Goal: Task Accomplishment & Management: Use online tool/utility

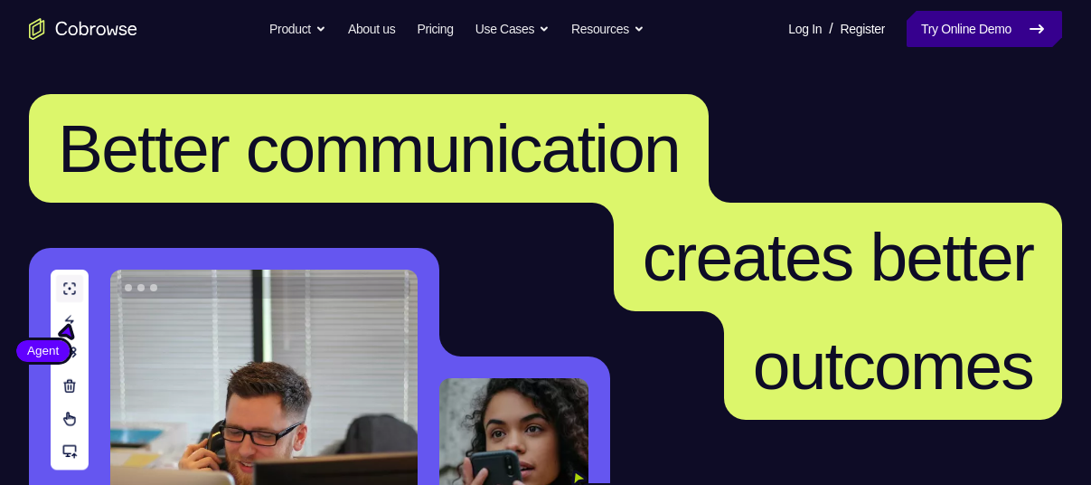
click at [937, 33] on link "Try Online Demo" at bounding box center [985, 29] width 156 height 36
click at [936, 30] on link "Try Online Demo" at bounding box center [985, 29] width 156 height 36
click at [983, 30] on link "Try Online Demo" at bounding box center [985, 29] width 156 height 36
click at [957, 22] on link "Try Online Demo" at bounding box center [985, 29] width 156 height 36
click at [964, 23] on link "Try Online Demo" at bounding box center [985, 29] width 156 height 36
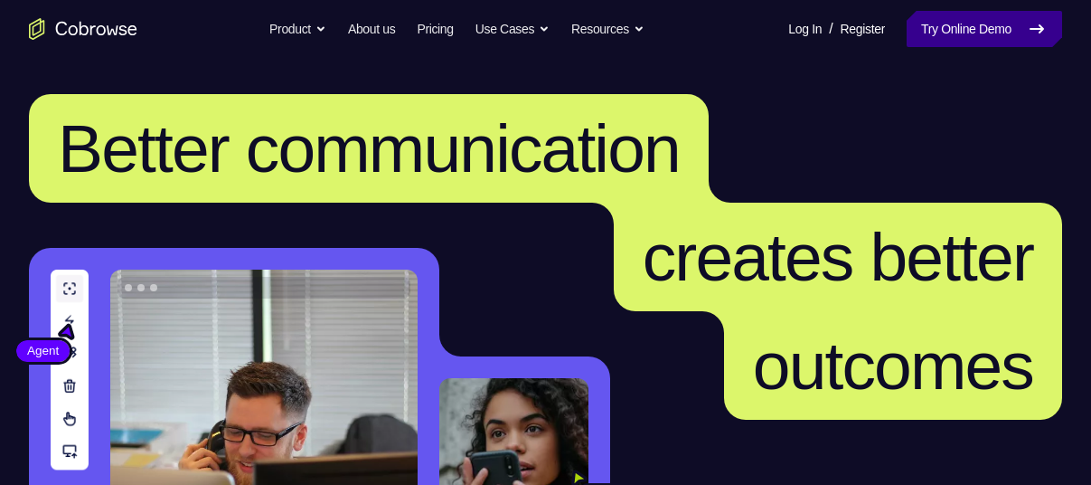
click at [1004, 32] on link "Try Online Demo" at bounding box center [985, 29] width 156 height 36
click at [942, 23] on link "Try Online Demo" at bounding box center [985, 29] width 156 height 36
click at [966, 37] on link "Try Online Demo" at bounding box center [985, 29] width 156 height 36
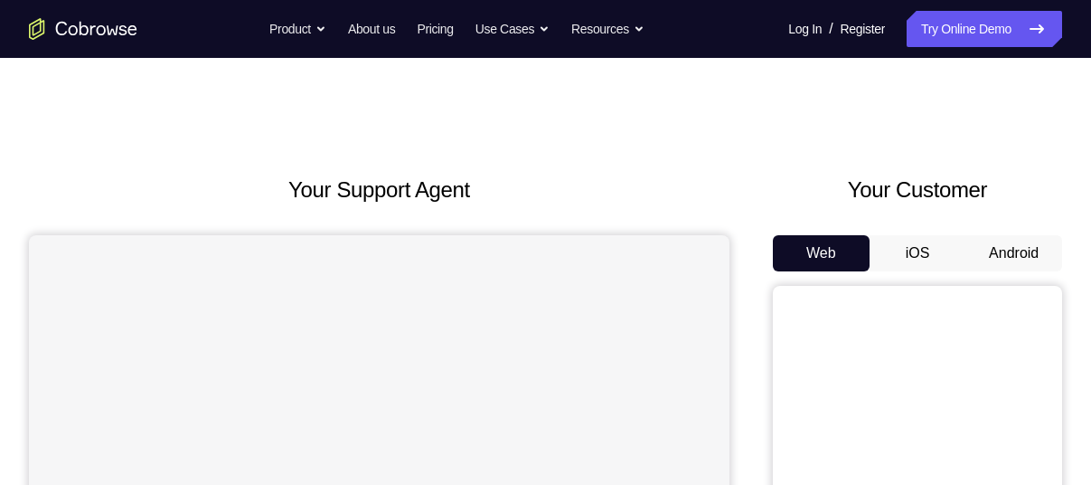
click at [987, 256] on button "Android" at bounding box center [1014, 253] width 97 height 36
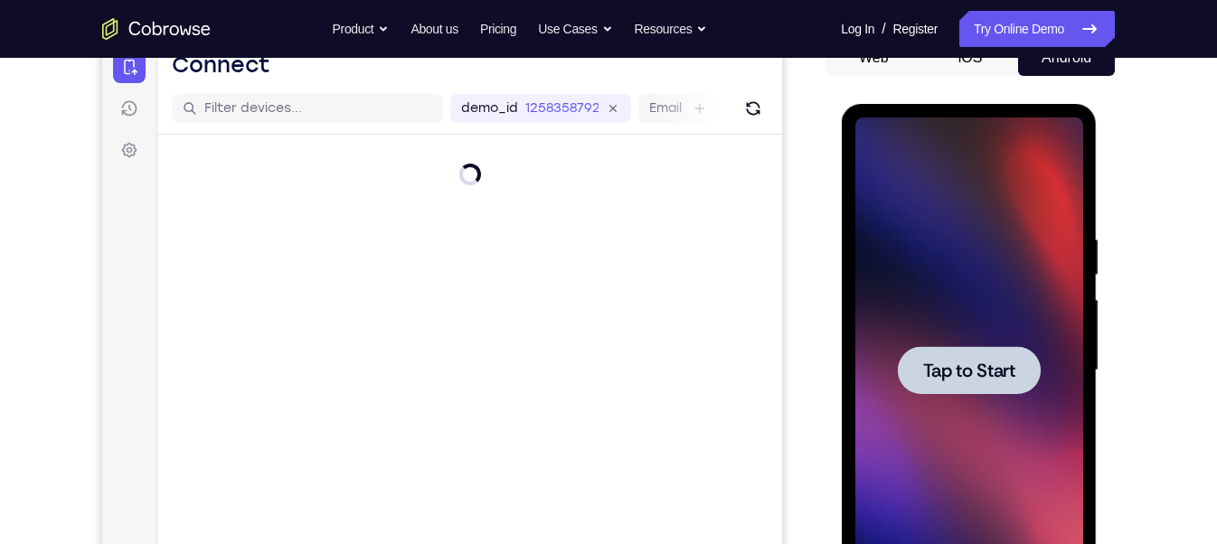
drag, startPoint x: 0, startPoint y: 0, endPoint x: 817, endPoint y: 212, distance: 844.5
click at [817, 212] on div "Your Support Agent Your Customer Web iOS Android" at bounding box center [608, 312] width 1013 height 668
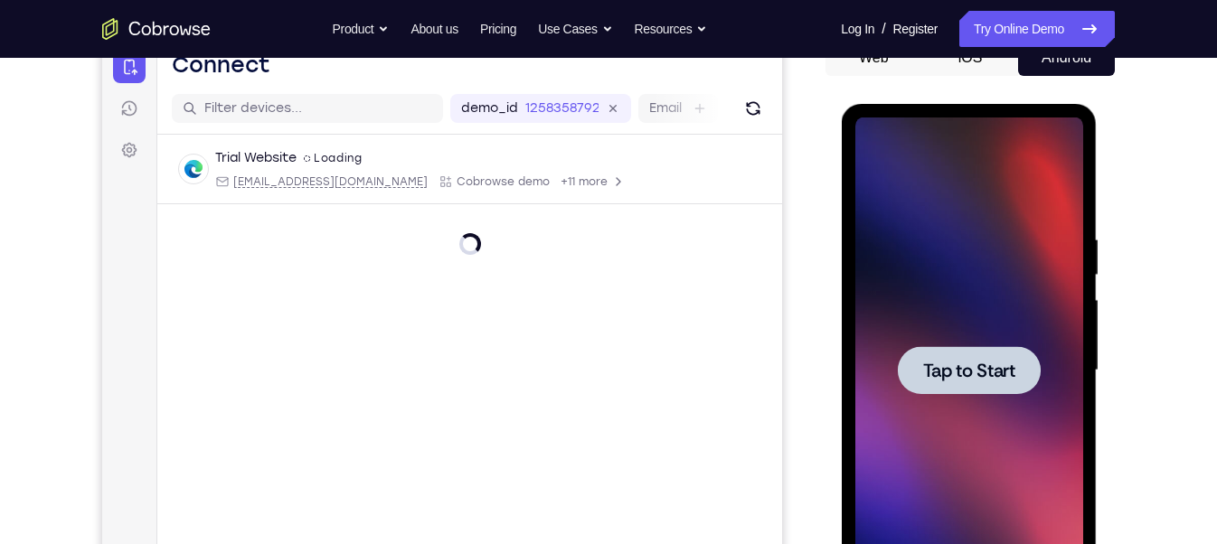
click at [921, 382] on div at bounding box center [968, 370] width 143 height 48
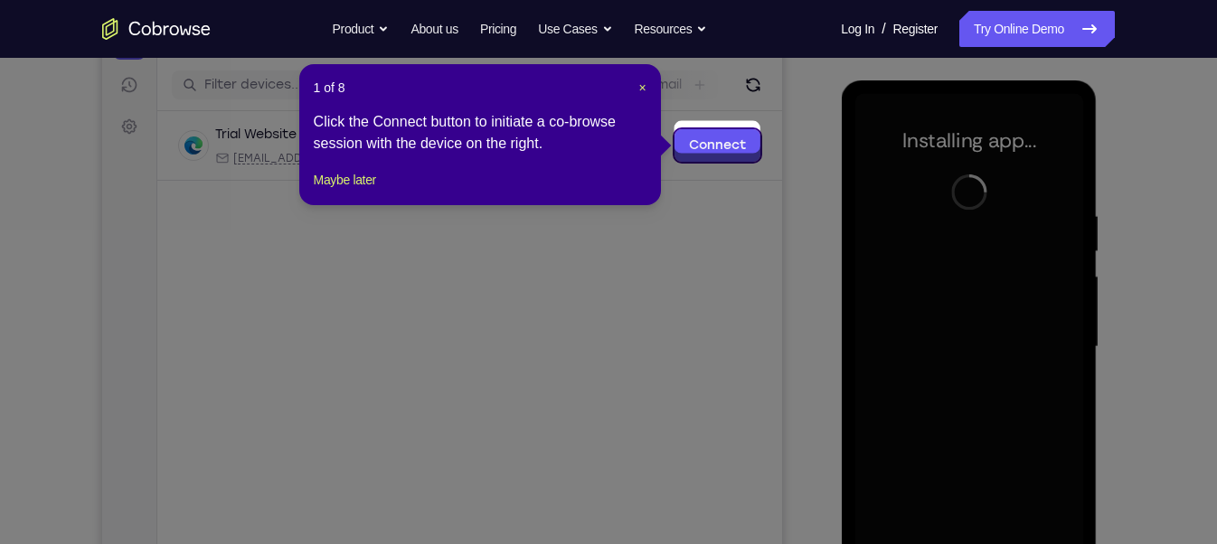
scroll to position [227, 0]
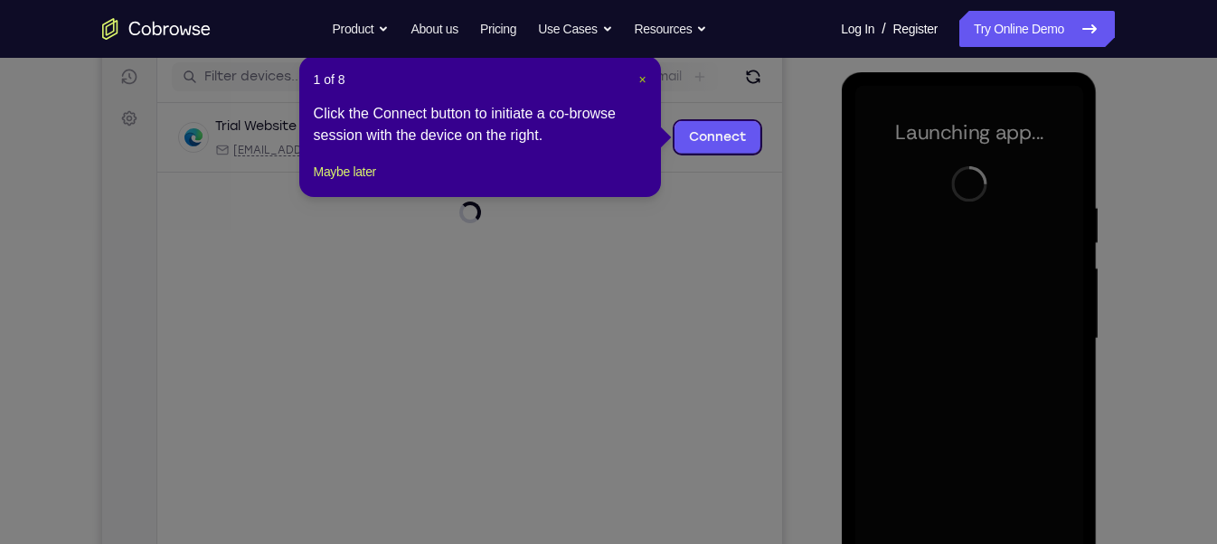
click at [645, 84] on span "×" at bounding box center [641, 79] width 7 height 14
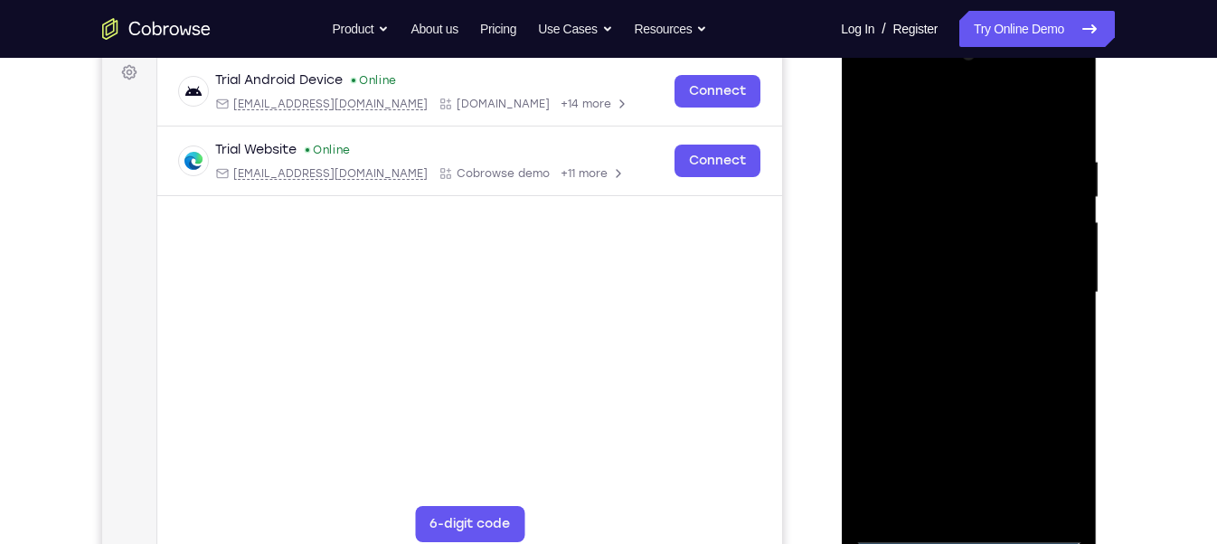
scroll to position [275, 0]
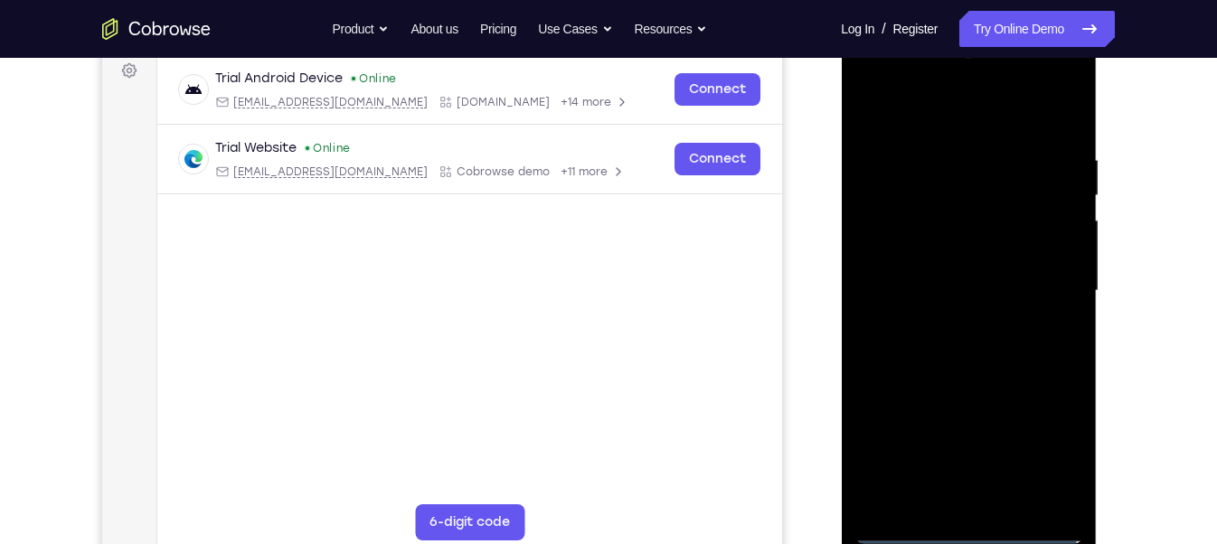
click at [980, 484] on div at bounding box center [968, 291] width 228 height 506
click at [973, 484] on div at bounding box center [968, 291] width 228 height 506
click at [1051, 465] on div at bounding box center [968, 291] width 228 height 506
click at [996, 117] on div at bounding box center [968, 291] width 228 height 506
click at [1038, 286] on div at bounding box center [968, 291] width 228 height 506
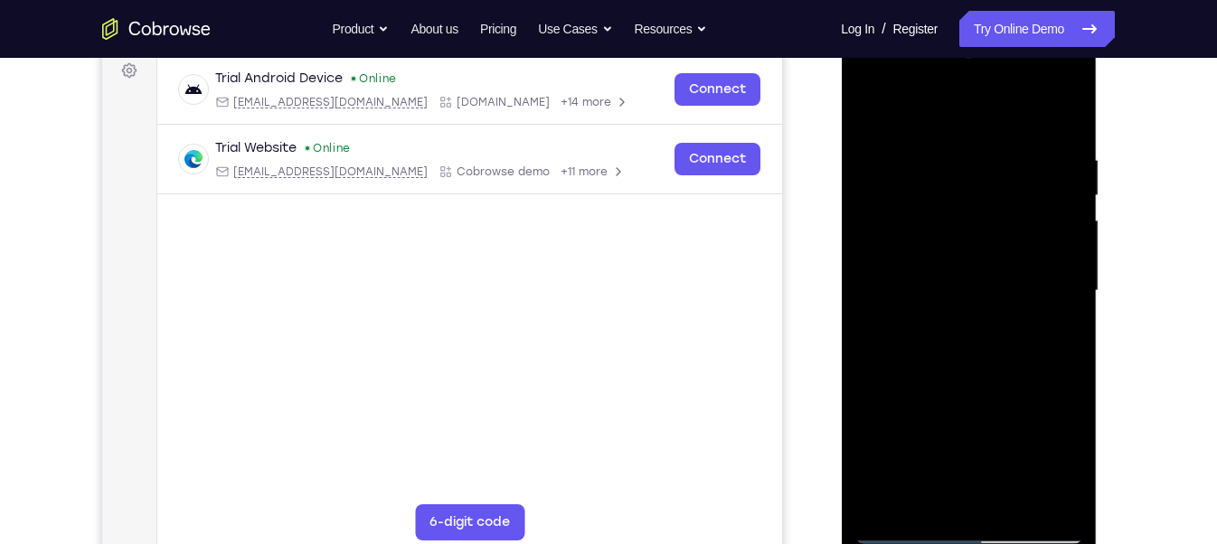
click at [950, 324] on div at bounding box center [968, 291] width 228 height 506
click at [993, 213] on div at bounding box center [968, 291] width 228 height 506
click at [937, 243] on div at bounding box center [968, 291] width 228 height 506
click at [1034, 283] on div at bounding box center [968, 291] width 228 height 506
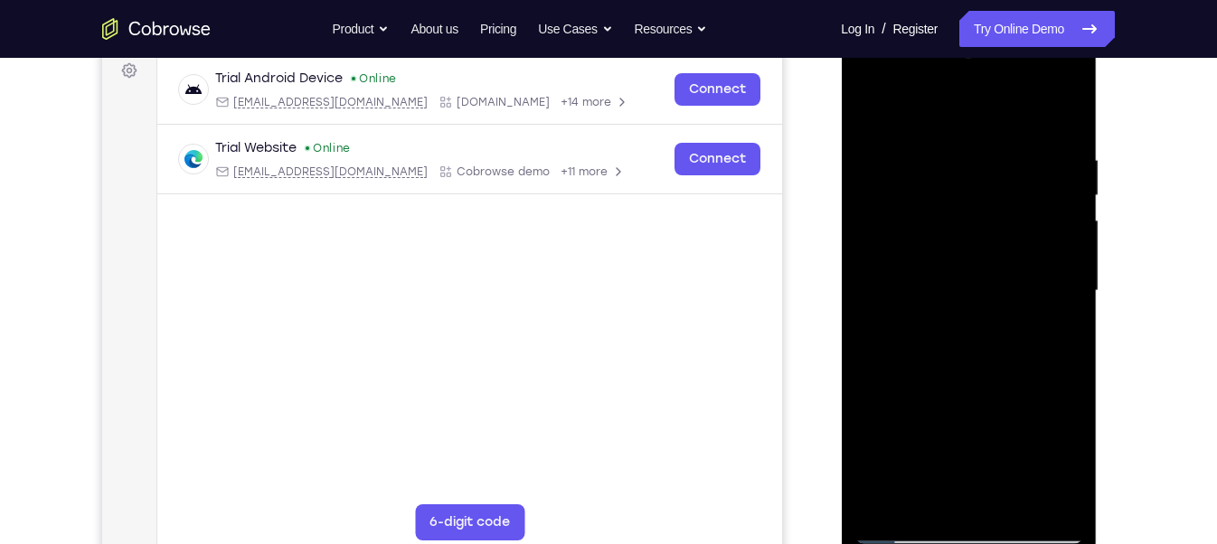
click at [994, 344] on div at bounding box center [968, 291] width 228 height 506
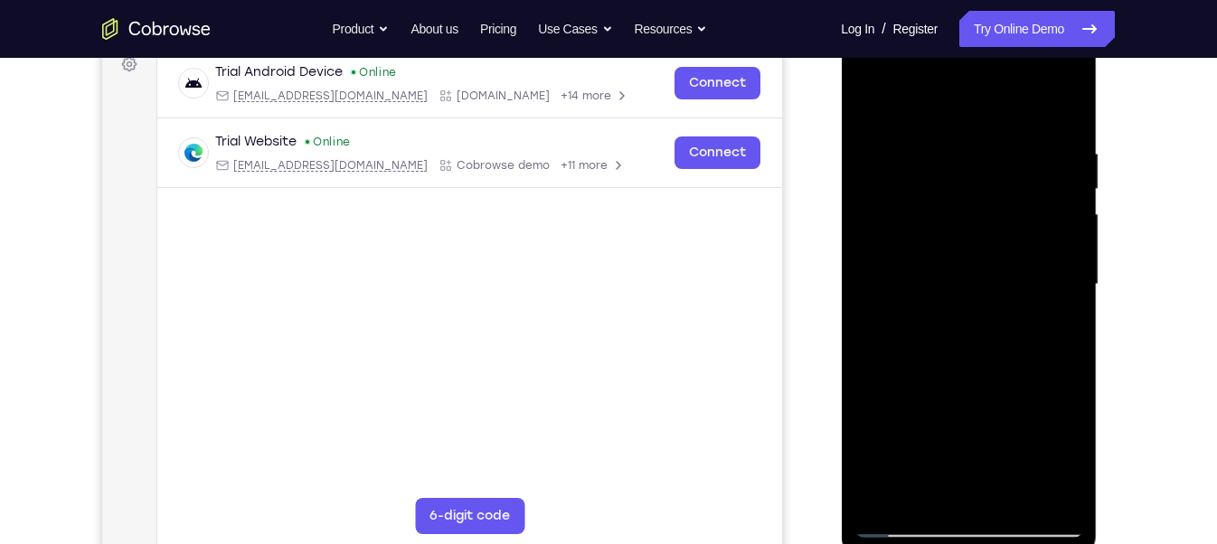
scroll to position [263, 0]
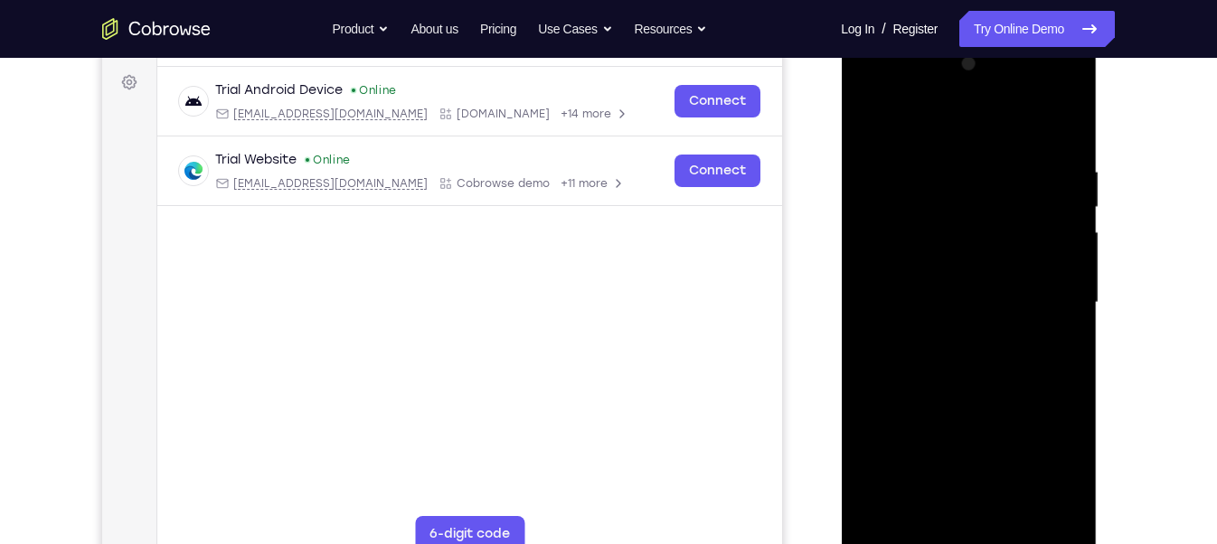
click at [1071, 133] on div at bounding box center [968, 303] width 228 height 506
click at [1063, 146] on div at bounding box center [968, 303] width 228 height 506
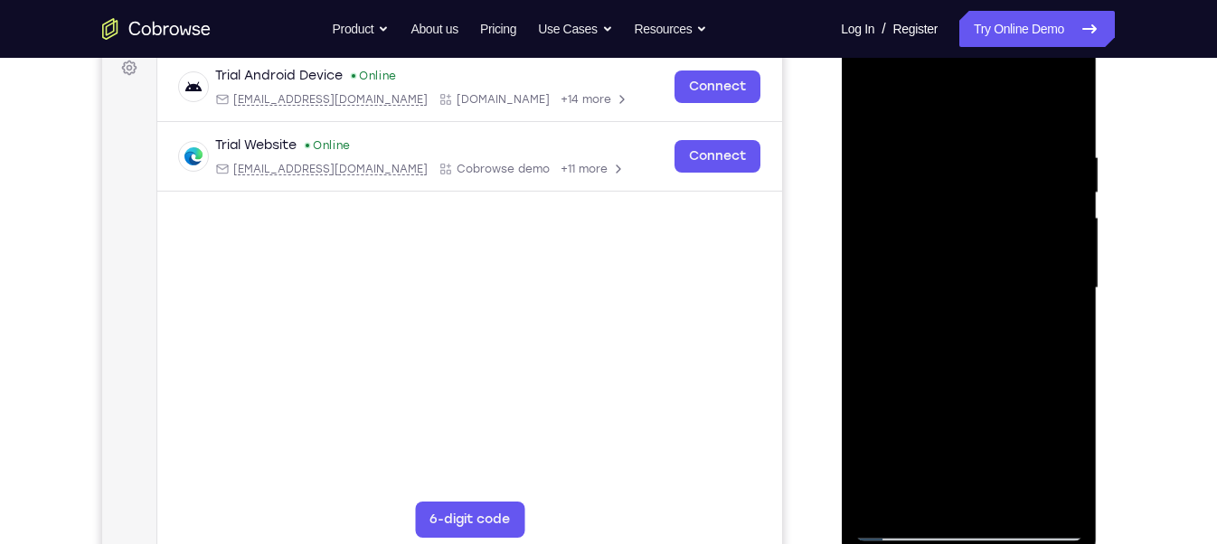
scroll to position [277, 0]
click at [1013, 484] on div at bounding box center [968, 289] width 228 height 506
click at [1010, 381] on div at bounding box center [968, 289] width 228 height 506
click at [876, 108] on div at bounding box center [968, 289] width 228 height 506
click at [954, 161] on div at bounding box center [968, 289] width 228 height 506
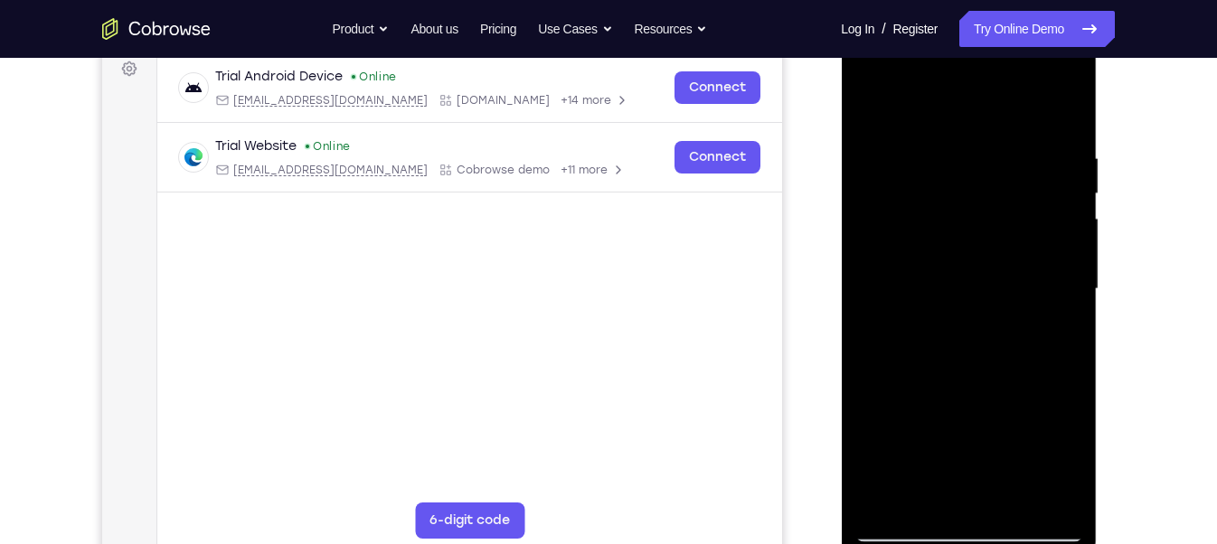
click at [1067, 305] on div at bounding box center [968, 289] width 228 height 506
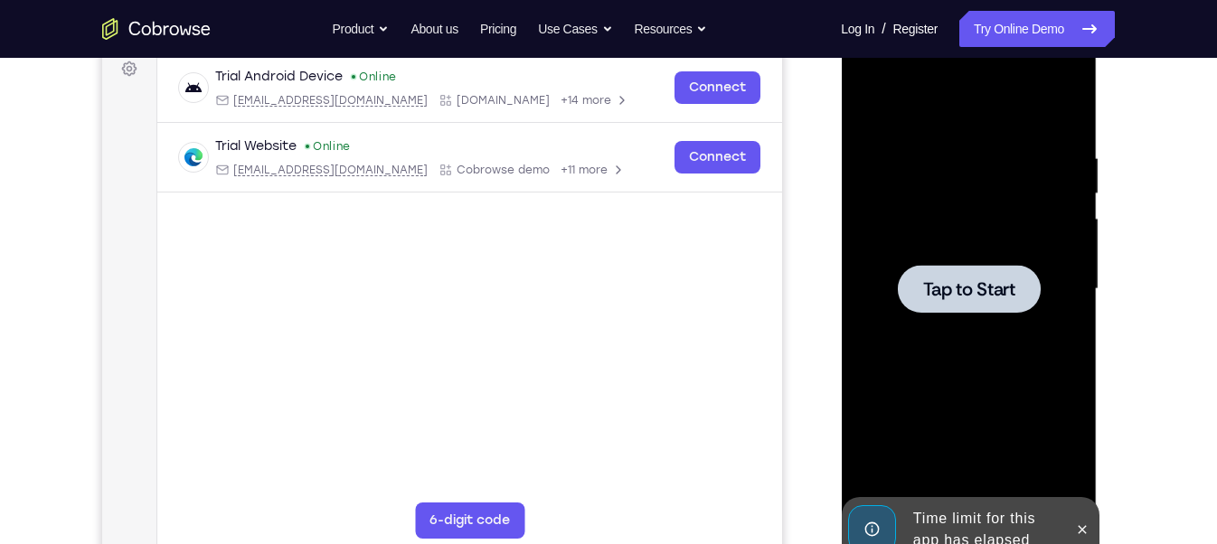
click at [1020, 283] on div at bounding box center [968, 289] width 143 height 48
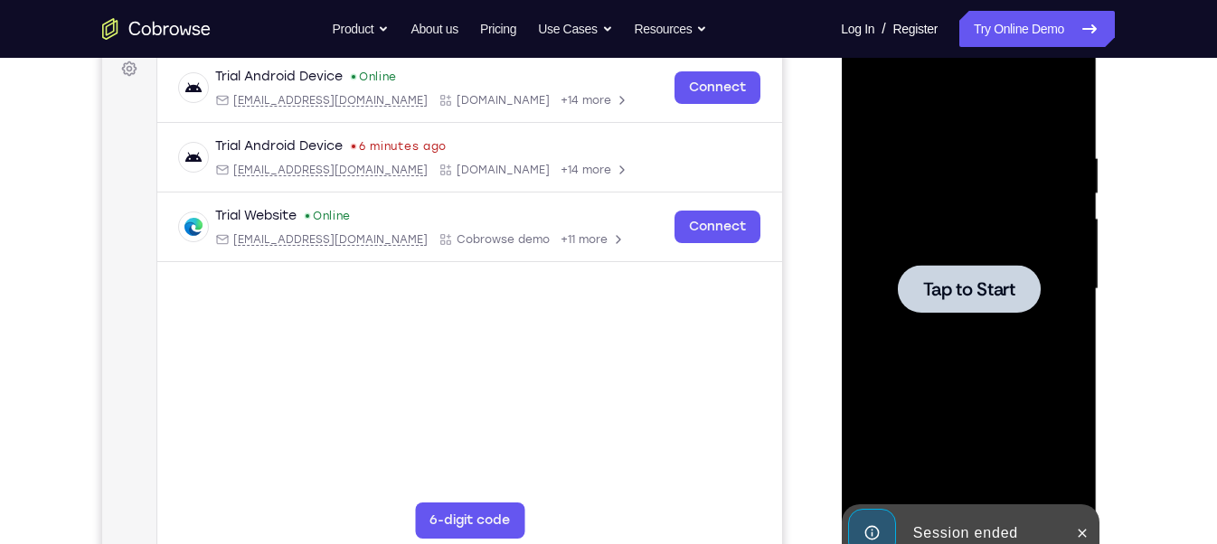
click at [949, 265] on div at bounding box center [968, 289] width 143 height 48
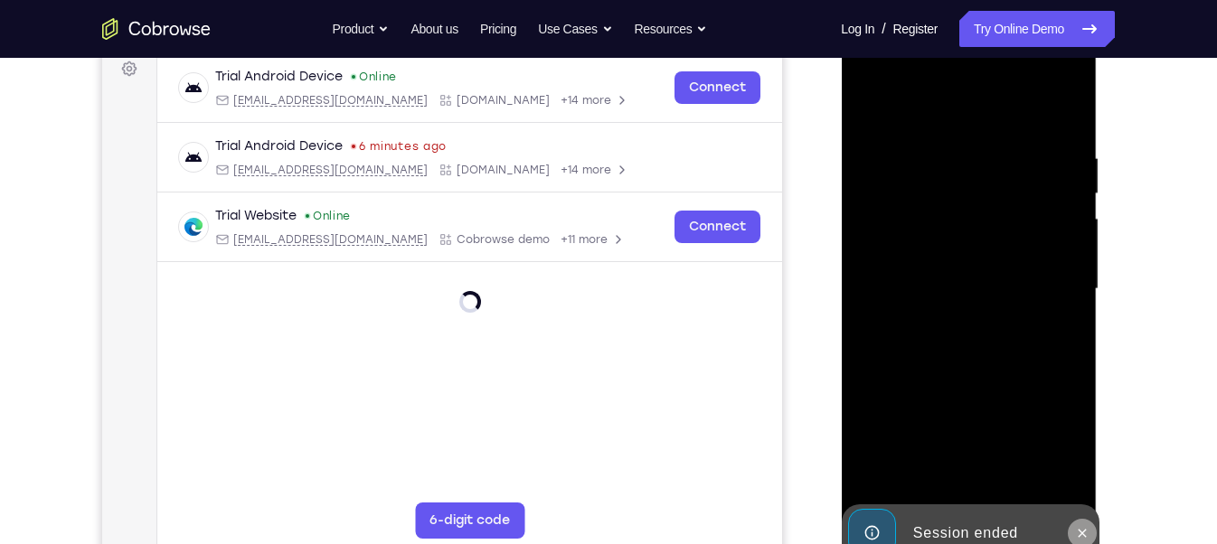
click at [1089, 484] on button at bounding box center [1081, 533] width 29 height 29
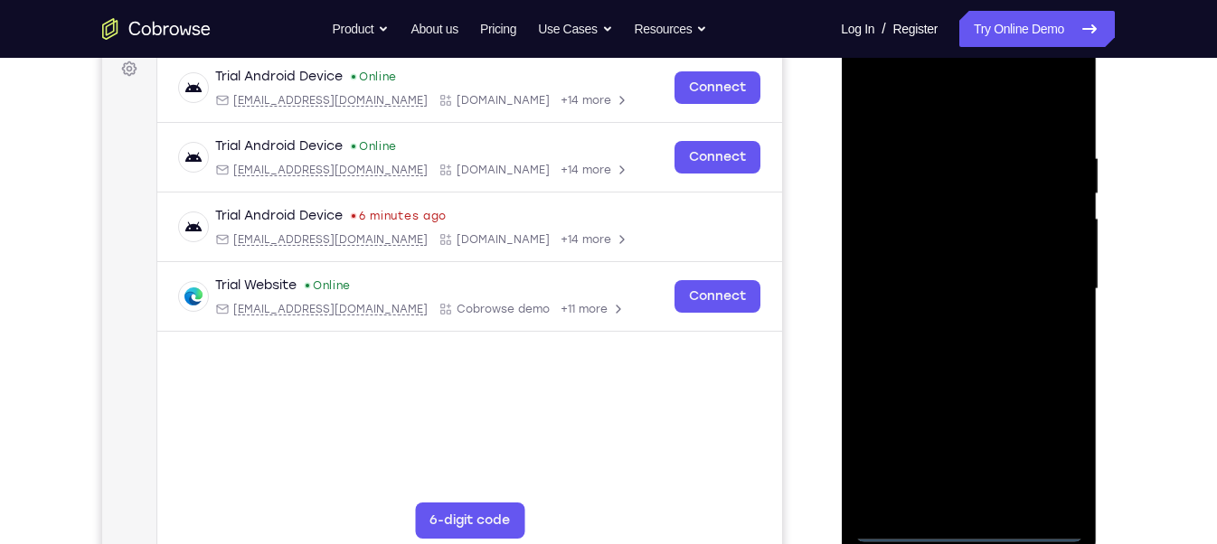
click at [966, 484] on div at bounding box center [968, 289] width 228 height 506
click at [1043, 461] on div at bounding box center [968, 289] width 228 height 506
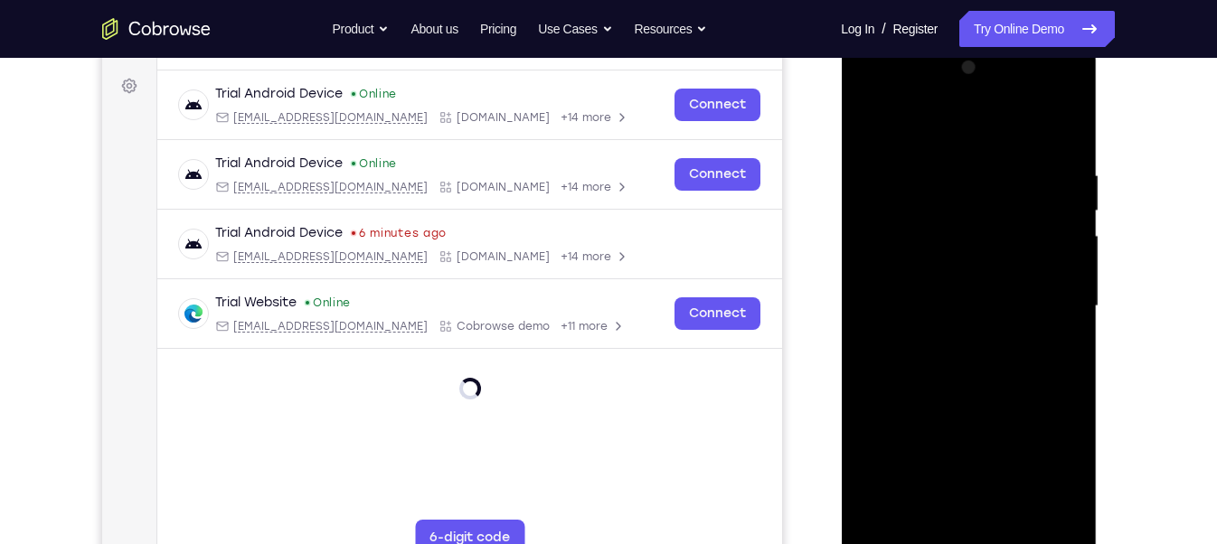
scroll to position [257, 0]
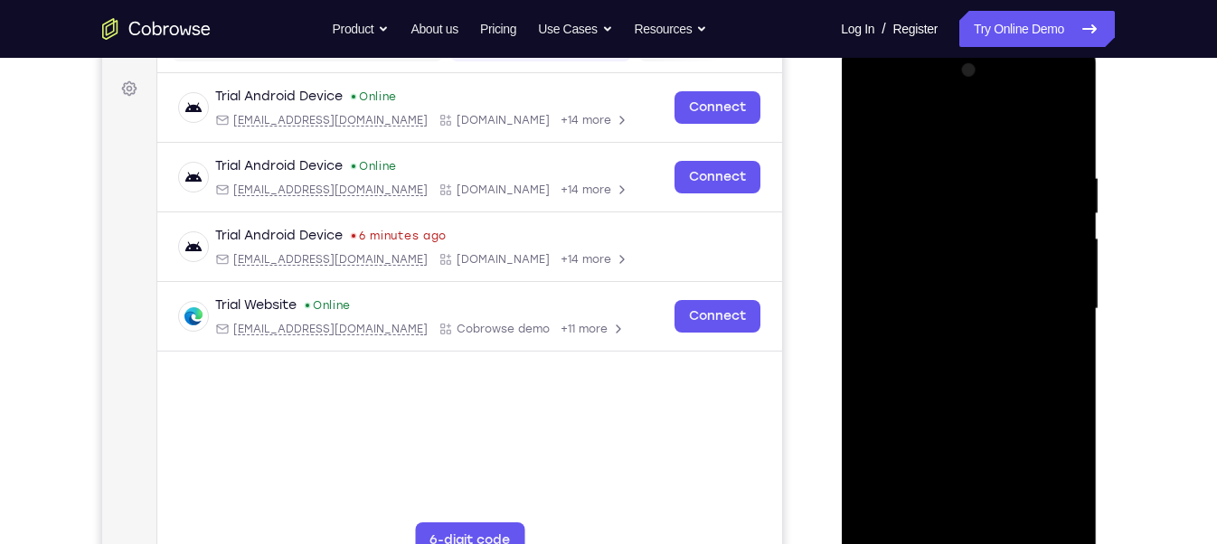
click at [979, 132] on div at bounding box center [968, 309] width 228 height 506
click at [1045, 297] on div at bounding box center [968, 309] width 228 height 506
click at [950, 337] on div at bounding box center [968, 309] width 228 height 506
click at [949, 279] on div at bounding box center [968, 309] width 228 height 506
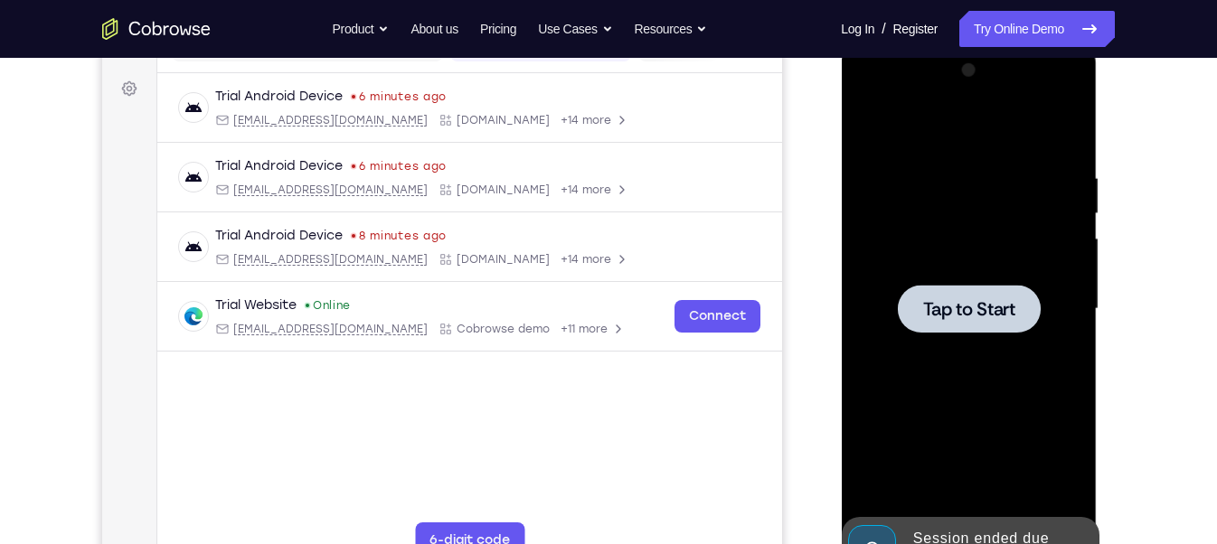
click at [930, 289] on div at bounding box center [968, 309] width 143 height 48
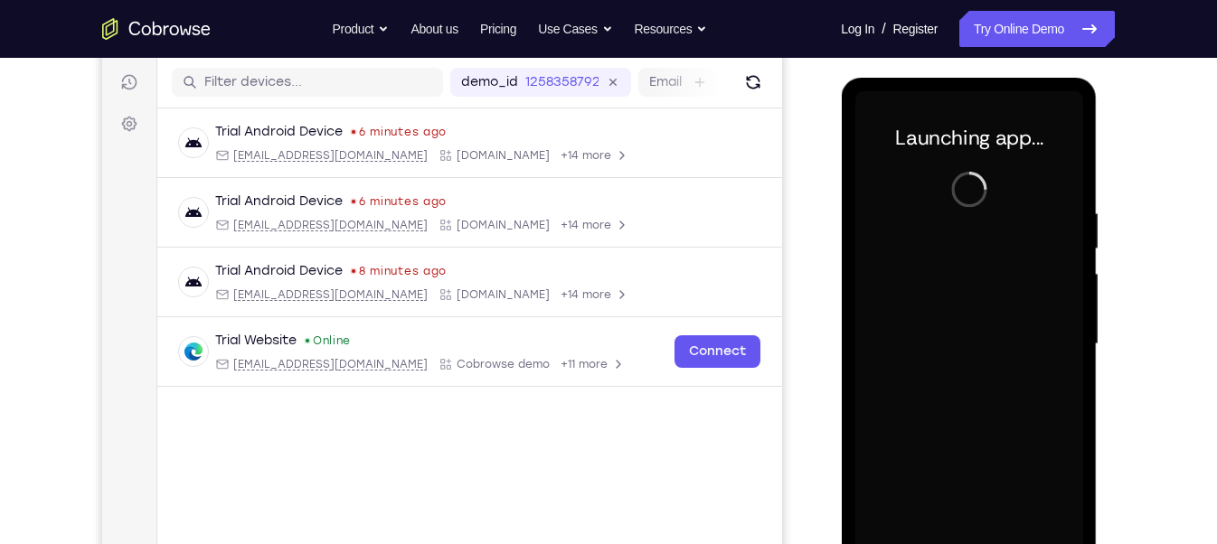
scroll to position [278, 0]
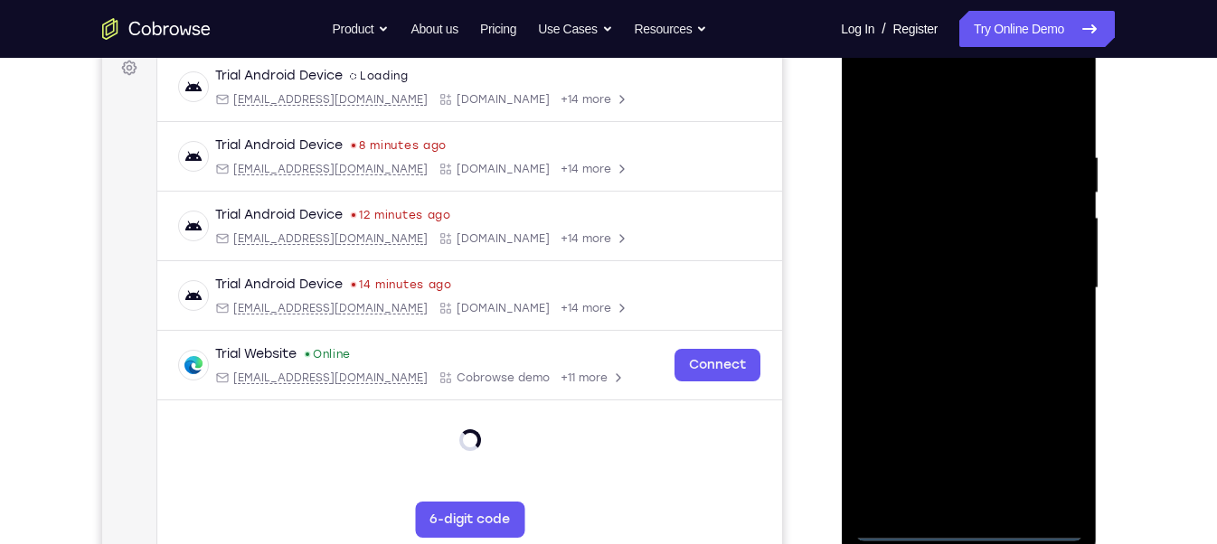
click at [978, 484] on div at bounding box center [968, 288] width 228 height 506
click at [969, 484] on div at bounding box center [968, 288] width 228 height 506
click at [1032, 484] on div at bounding box center [968, 288] width 228 height 506
click at [972, 484] on div at bounding box center [968, 288] width 228 height 506
click at [1045, 447] on div at bounding box center [968, 288] width 228 height 506
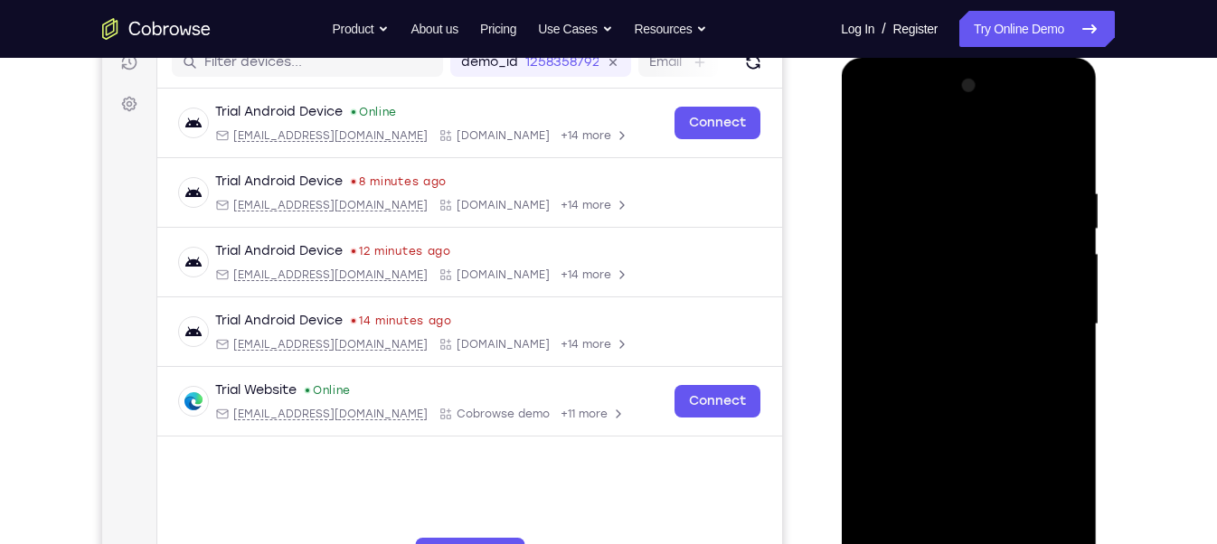
scroll to position [243, 0]
click at [919, 189] on div at bounding box center [968, 323] width 228 height 506
click at [942, 130] on div at bounding box center [968, 323] width 228 height 506
click at [942, 141] on div at bounding box center [968, 324] width 228 height 506
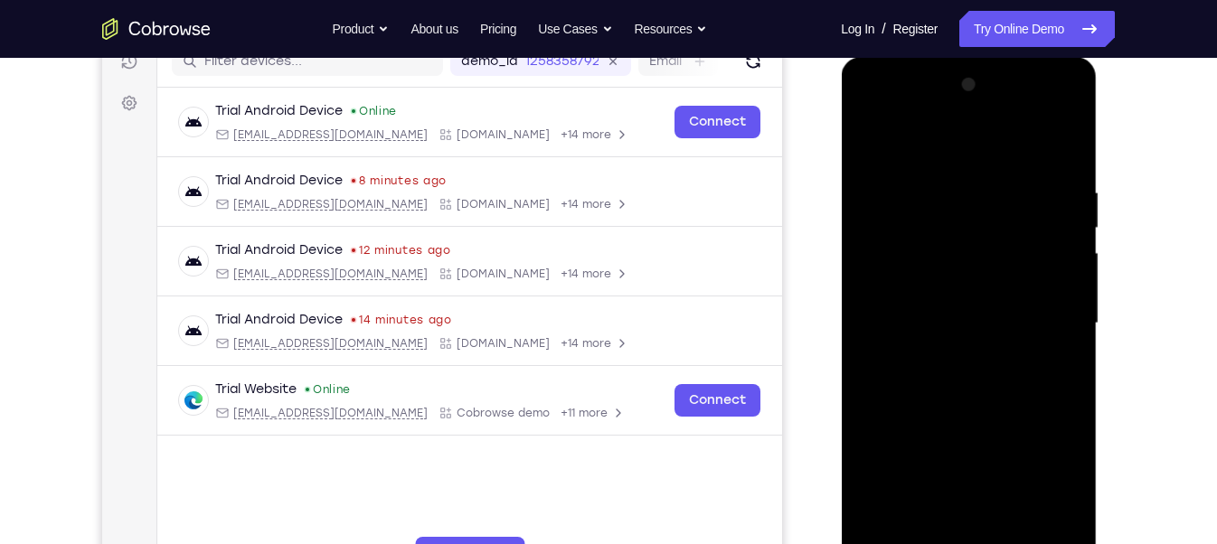
click at [1045, 314] on div at bounding box center [968, 324] width 228 height 506
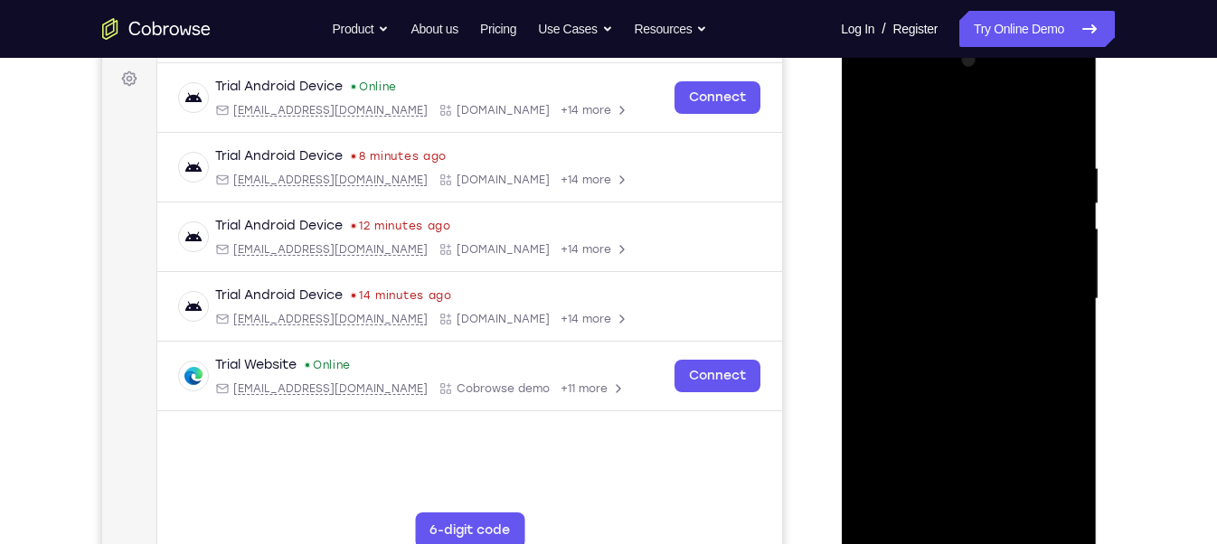
scroll to position [277, 0]
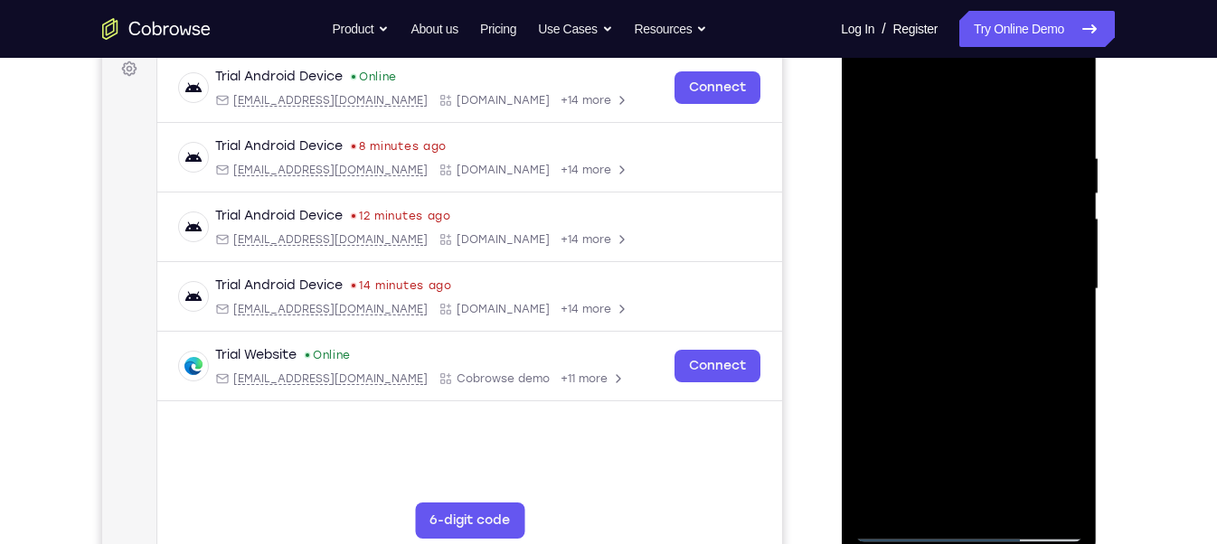
click at [986, 484] on div at bounding box center [968, 289] width 228 height 506
click at [957, 275] on div at bounding box center [968, 289] width 228 height 506
click at [1001, 212] on div at bounding box center [968, 289] width 228 height 506
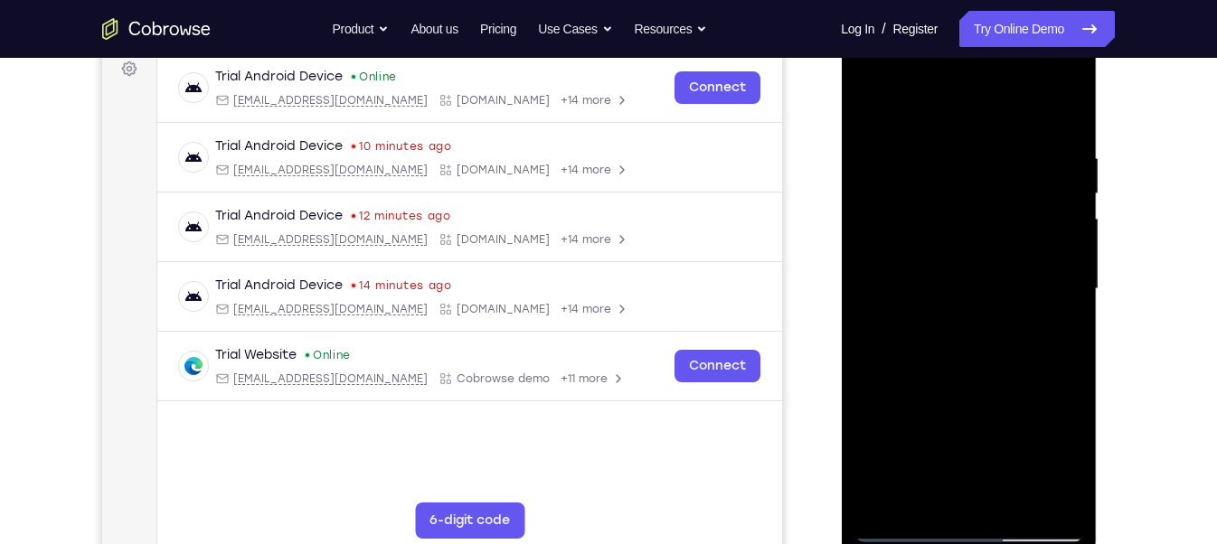
click at [1002, 252] on div at bounding box center [968, 289] width 228 height 506
click at [998, 293] on div at bounding box center [968, 289] width 228 height 506
click at [927, 368] on div at bounding box center [968, 289] width 228 height 506
click at [967, 278] on div at bounding box center [968, 289] width 228 height 506
click at [967, 289] on div at bounding box center [968, 289] width 228 height 506
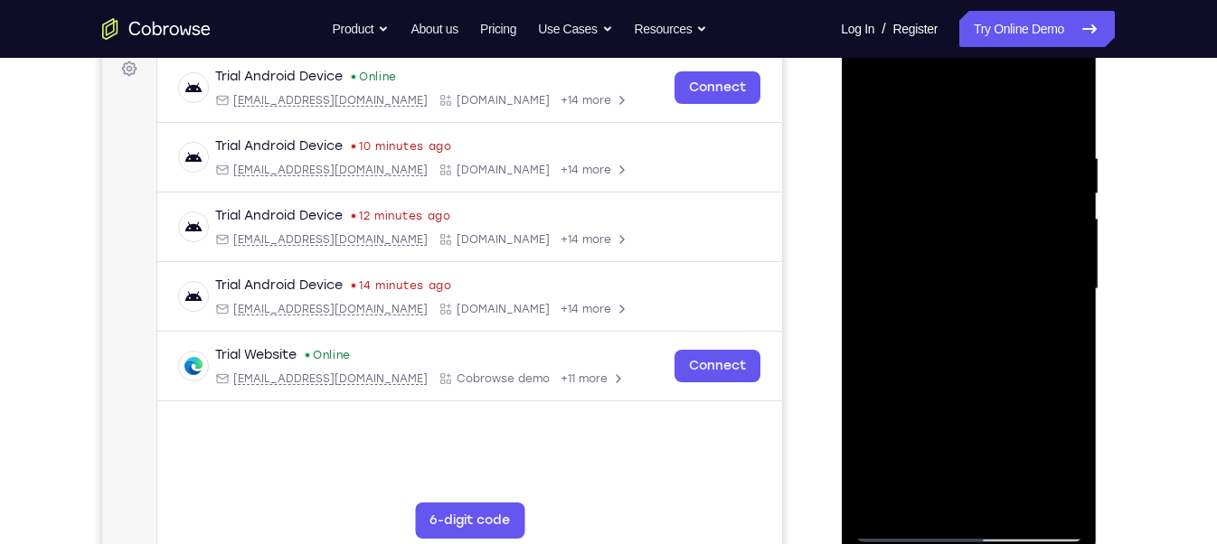
click at [976, 338] on div at bounding box center [968, 289] width 228 height 506
click at [965, 349] on div at bounding box center [968, 289] width 228 height 506
click at [1057, 138] on div at bounding box center [968, 289] width 228 height 506
click at [1064, 128] on div at bounding box center [968, 289] width 228 height 506
click at [954, 156] on div at bounding box center [968, 289] width 228 height 506
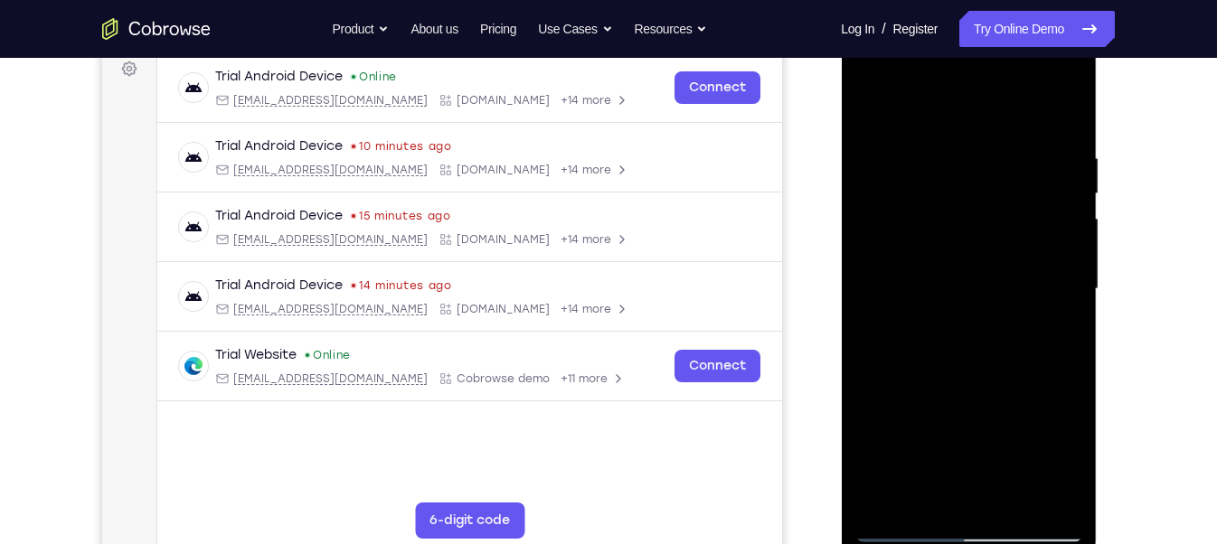
click at [1051, 264] on div at bounding box center [968, 289] width 228 height 506
click at [1058, 199] on div at bounding box center [968, 289] width 228 height 506
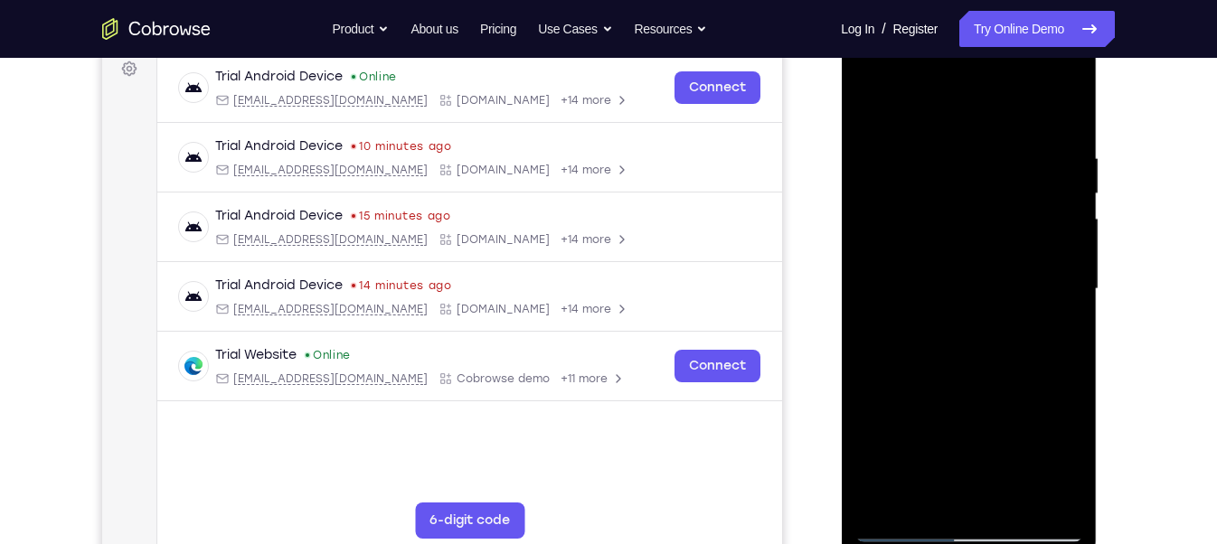
click at [1058, 199] on div at bounding box center [968, 289] width 228 height 506
drag, startPoint x: 907, startPoint y: 219, endPoint x: 1140, endPoint y: 223, distance: 233.3
click at [1090, 223] on html "Online web based iOS Simulators and Android Emulators. Run iPhone, iPad, Mobile…" at bounding box center [970, 294] width 258 height 542
click at [1066, 270] on div at bounding box center [968, 289] width 228 height 506
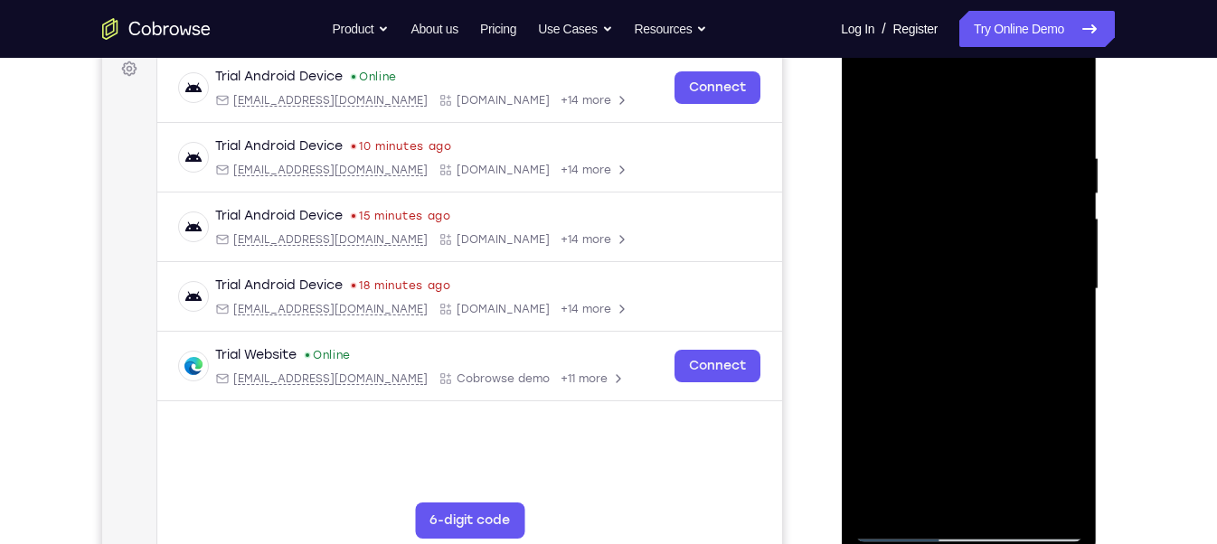
click at [1066, 270] on div at bounding box center [968, 289] width 228 height 506
click at [1066, 115] on div at bounding box center [968, 289] width 228 height 506
click at [1066, 106] on div at bounding box center [968, 289] width 228 height 506
click at [882, 208] on div at bounding box center [968, 289] width 228 height 506
click at [872, 105] on div at bounding box center [968, 289] width 228 height 506
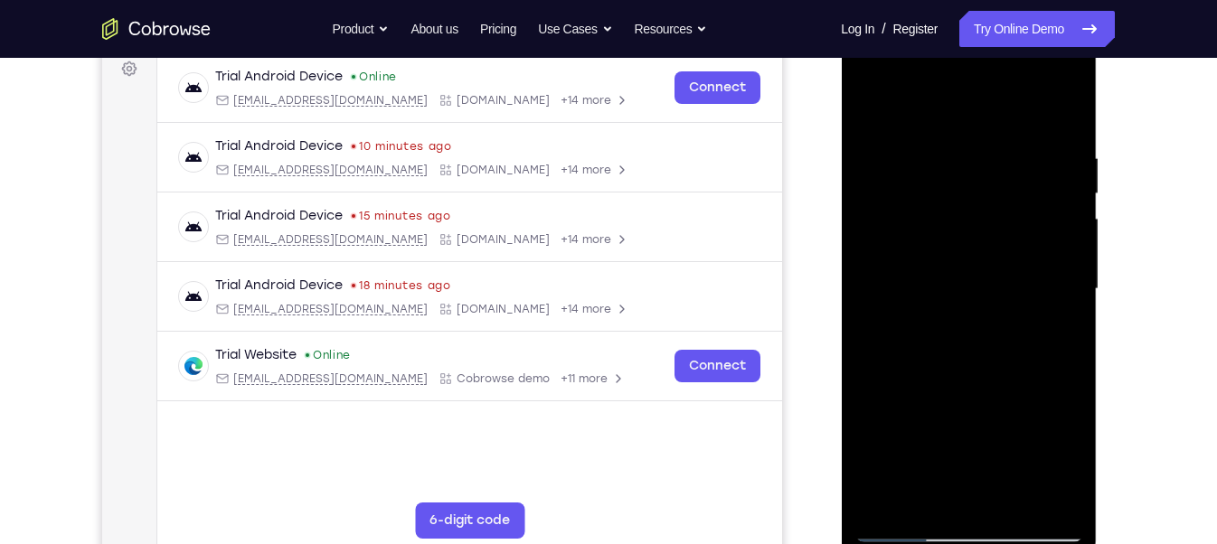
click at [913, 484] on div at bounding box center [968, 289] width 228 height 506
click at [909, 109] on div at bounding box center [968, 289] width 228 height 506
click at [952, 156] on div at bounding box center [968, 289] width 228 height 506
click at [963, 300] on div at bounding box center [968, 289] width 228 height 506
click at [991, 350] on div at bounding box center [968, 289] width 228 height 506
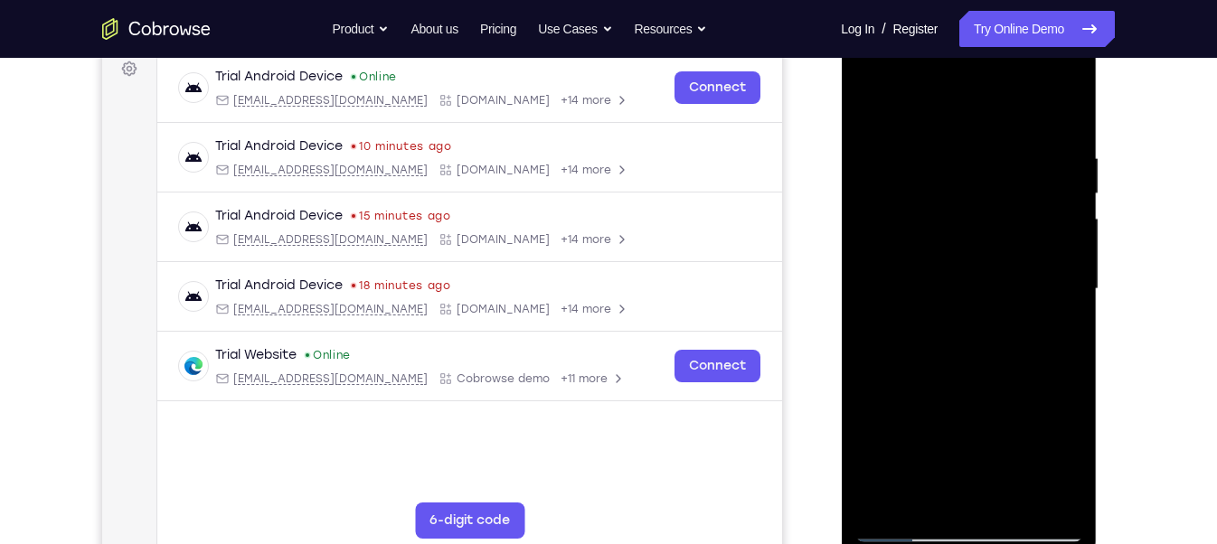
click at [1017, 484] on div at bounding box center [968, 289] width 228 height 506
click at [996, 380] on div at bounding box center [968, 289] width 228 height 506
click at [999, 268] on div at bounding box center [968, 289] width 228 height 506
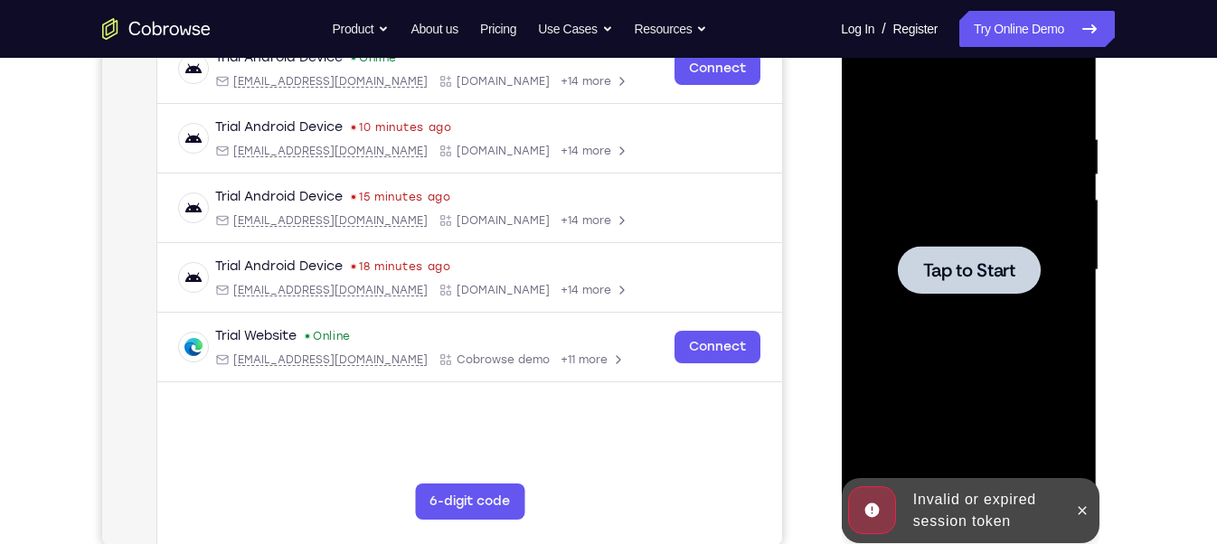
scroll to position [299, 0]
